Goal: Find specific page/section

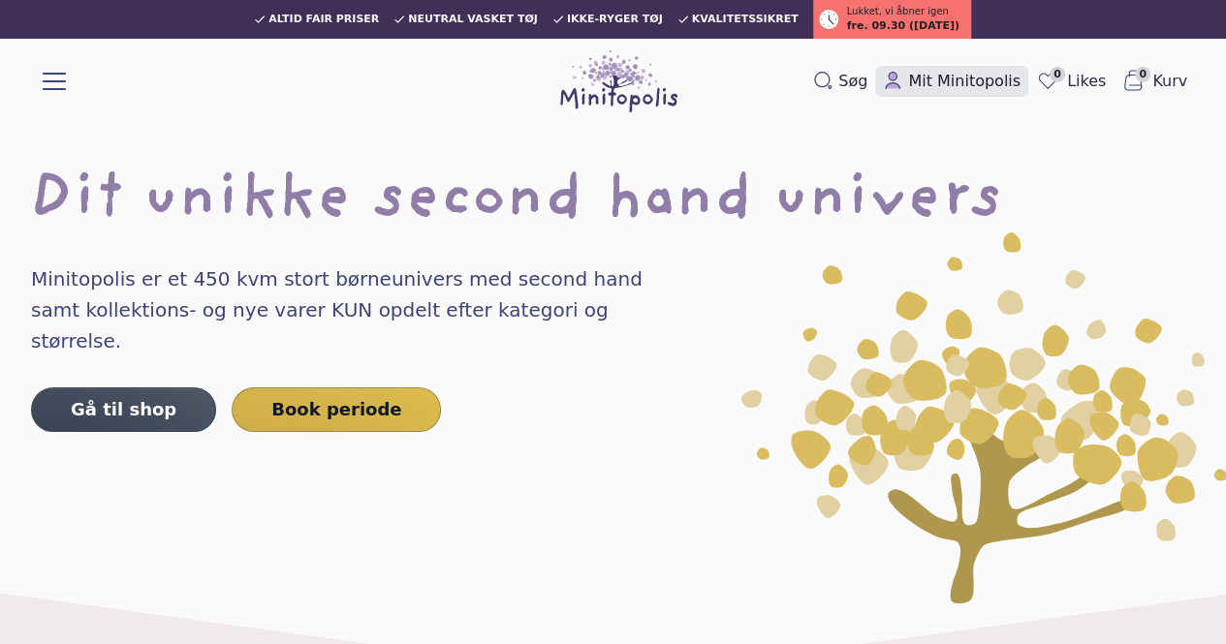
click at [962, 80] on span "Mit Minitopolis" at bounding box center [964, 81] width 112 height 23
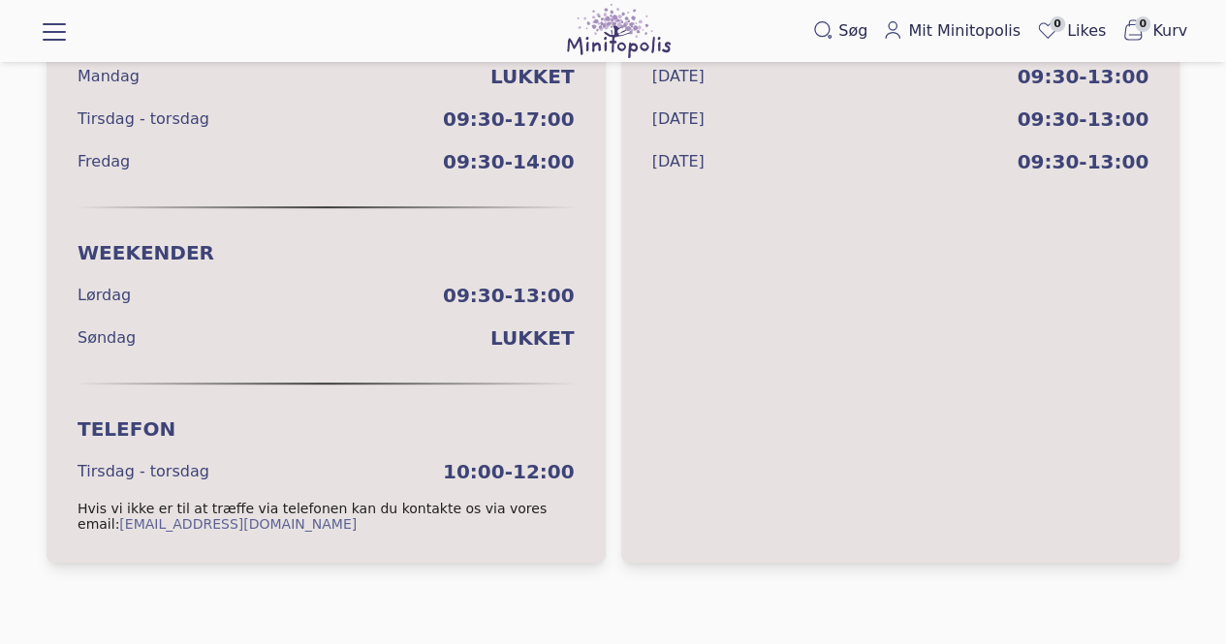
scroll to position [423, 0]
